Goal: Task Accomplishment & Management: Use online tool/utility

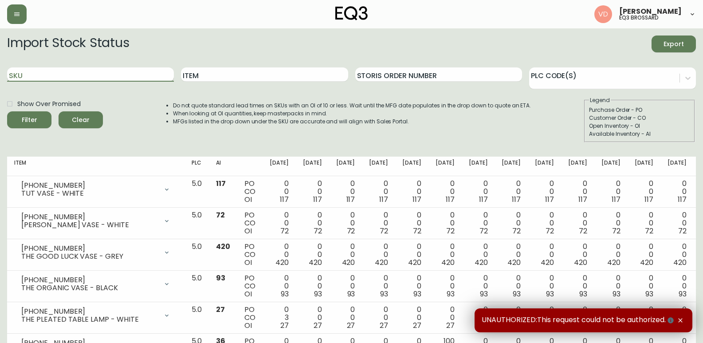
click at [141, 76] on input "SKU" at bounding box center [90, 74] width 167 height 14
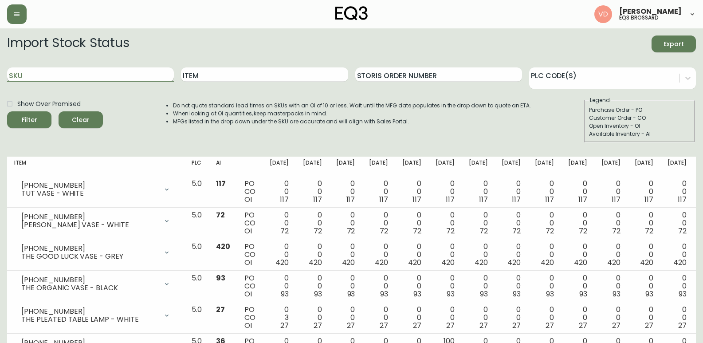
paste input "[PHONE_NUMBER]"
click at [7, 111] on button "Filter" at bounding box center [29, 119] width 44 height 17
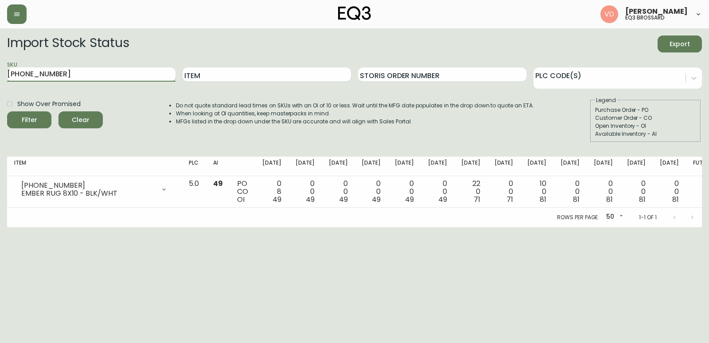
click at [125, 70] on input "3190-166-01" at bounding box center [91, 74] width 168 height 14
paste input "7110-033-"
type input "7110-033-1"
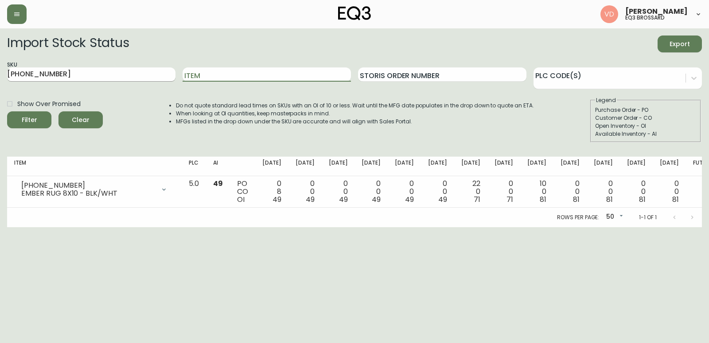
click at [83, 75] on input "7110-033-1" at bounding box center [91, 74] width 168 height 14
click at [7, 111] on button "Filter" at bounding box center [29, 119] width 44 height 17
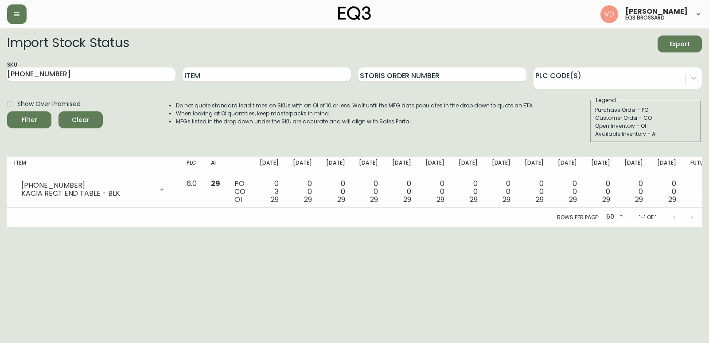
click at [45, 66] on div "SKU 7110-033-1" at bounding box center [91, 74] width 168 height 29
